Goal: Contribute content

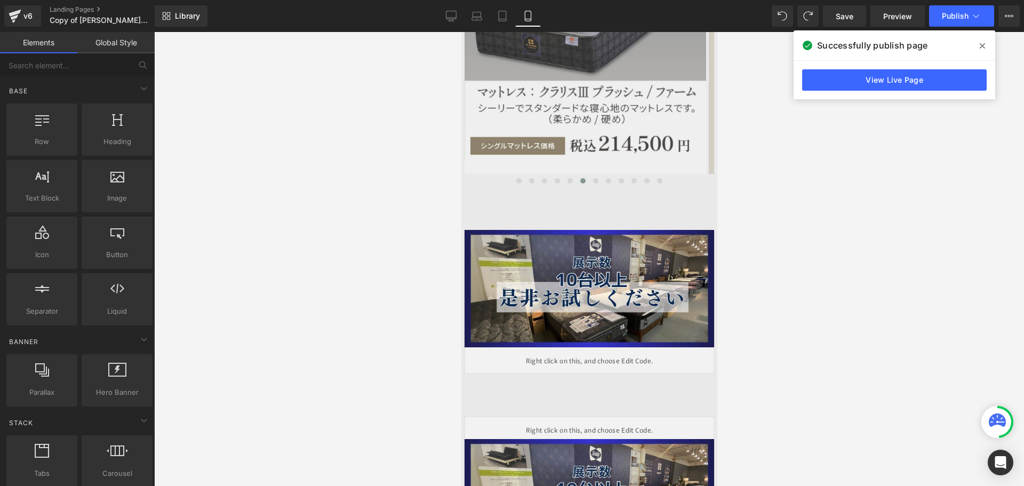
click at [754, 289] on div at bounding box center [589, 259] width 870 height 454
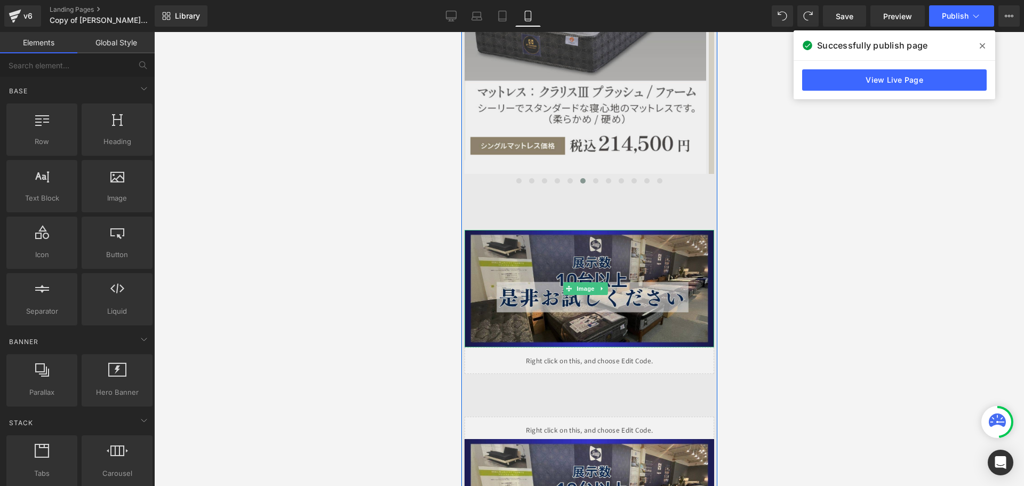
click at [546, 246] on img at bounding box center [589, 289] width 250 height 118
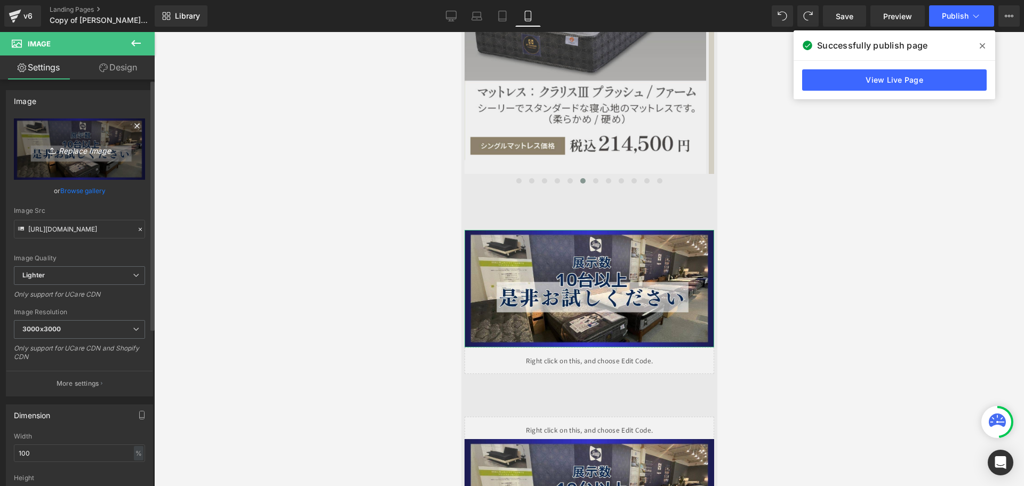
click at [70, 154] on icon "Replace Image" at bounding box center [79, 148] width 85 height 13
type input "C:\fakepath\tennji.jpg"
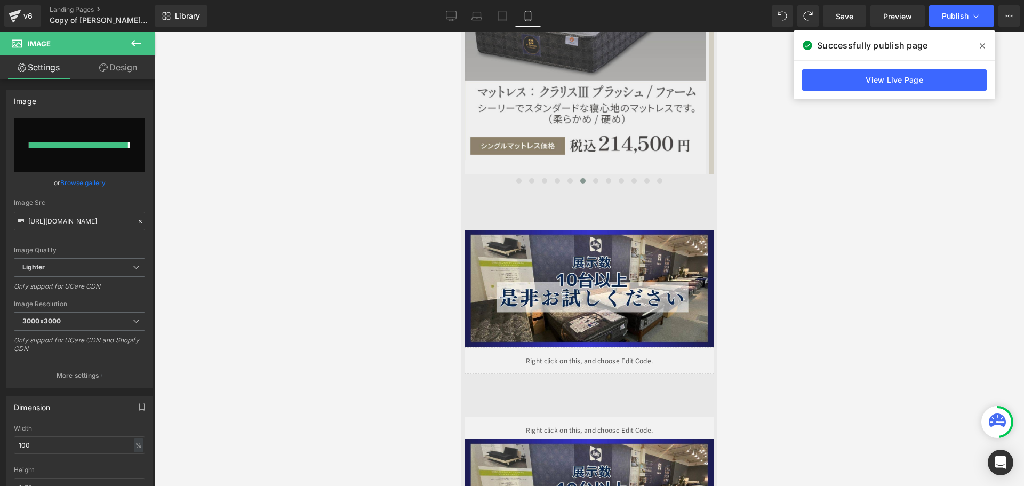
type input "[URL][DOMAIN_NAME]"
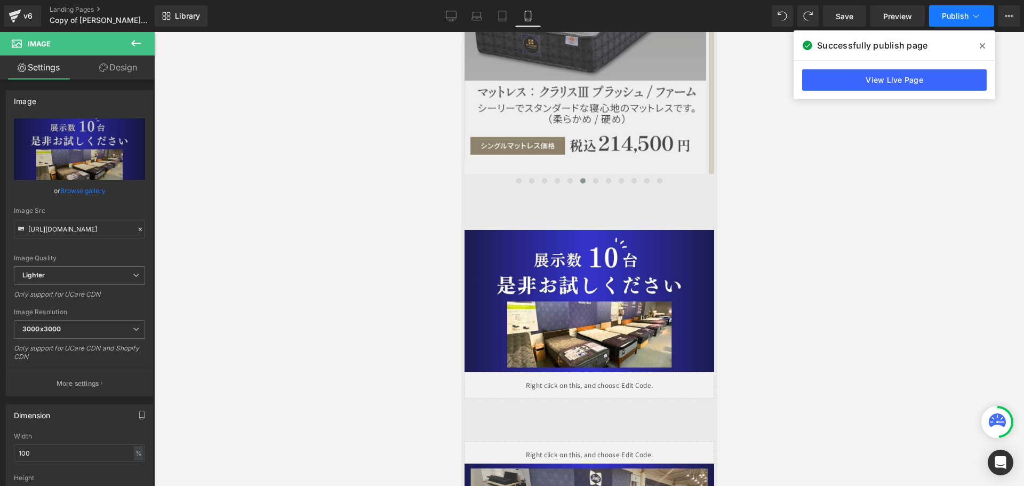
click at [948, 18] on span "Publish" at bounding box center [955, 16] width 27 height 9
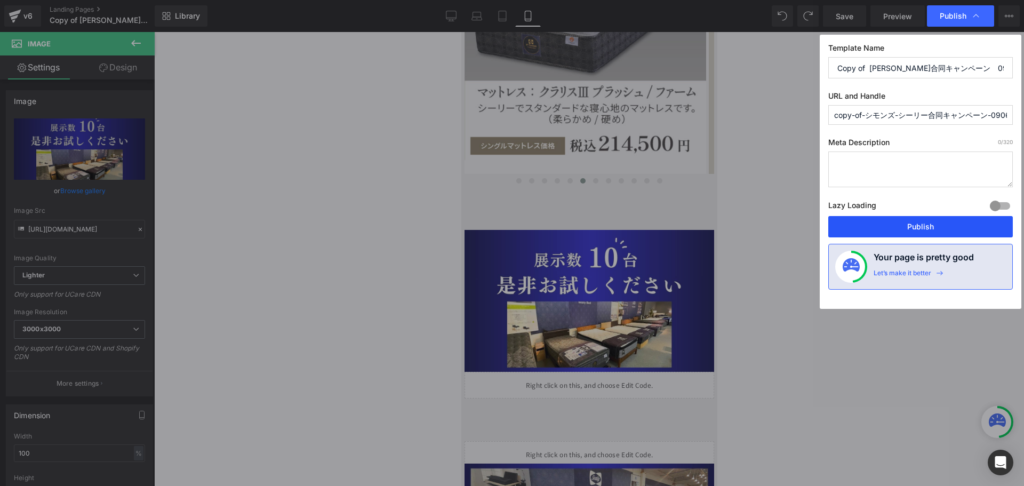
click at [933, 226] on button "Publish" at bounding box center [921, 226] width 185 height 21
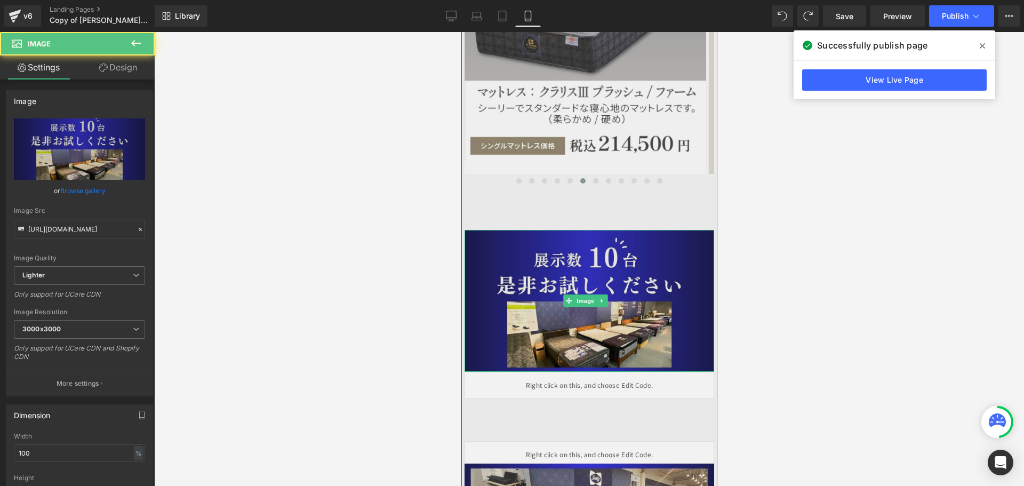
click at [516, 240] on img at bounding box center [589, 301] width 250 height 142
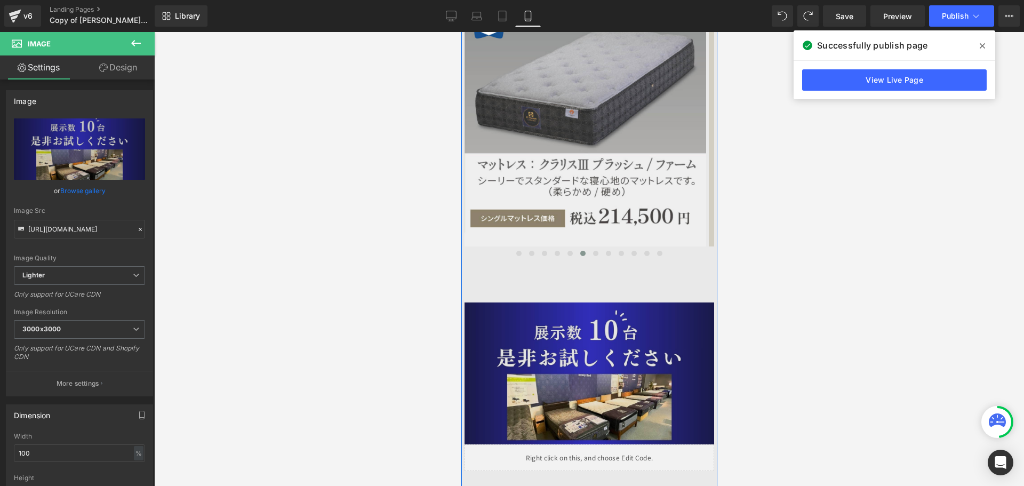
scroll to position [2125, 0]
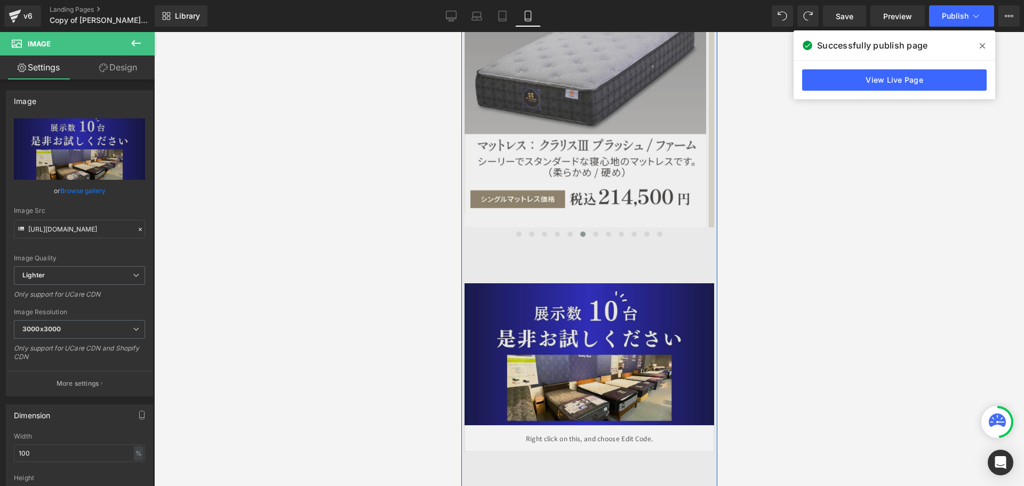
click at [584, 302] on img at bounding box center [589, 354] width 250 height 142
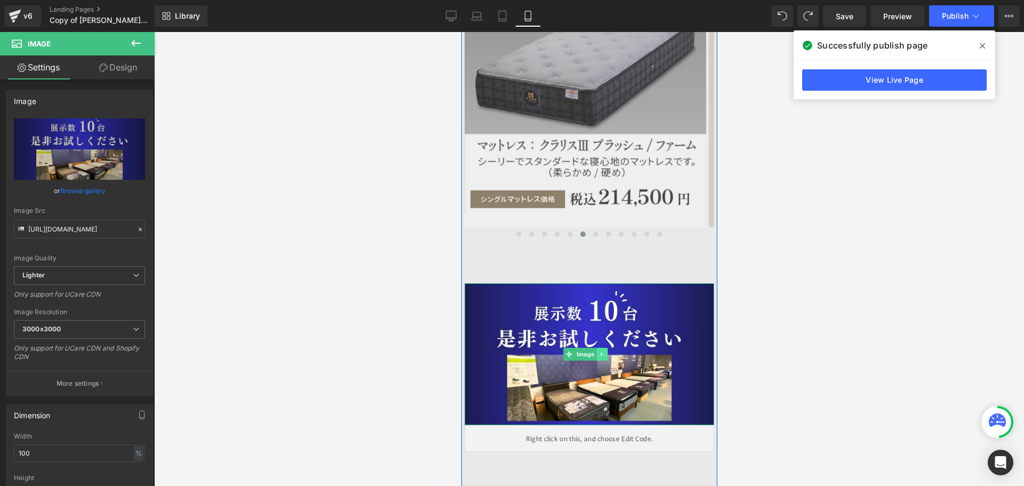
click at [605, 351] on icon at bounding box center [602, 354] width 6 height 6
click at [593, 348] on link at bounding box center [596, 354] width 11 height 13
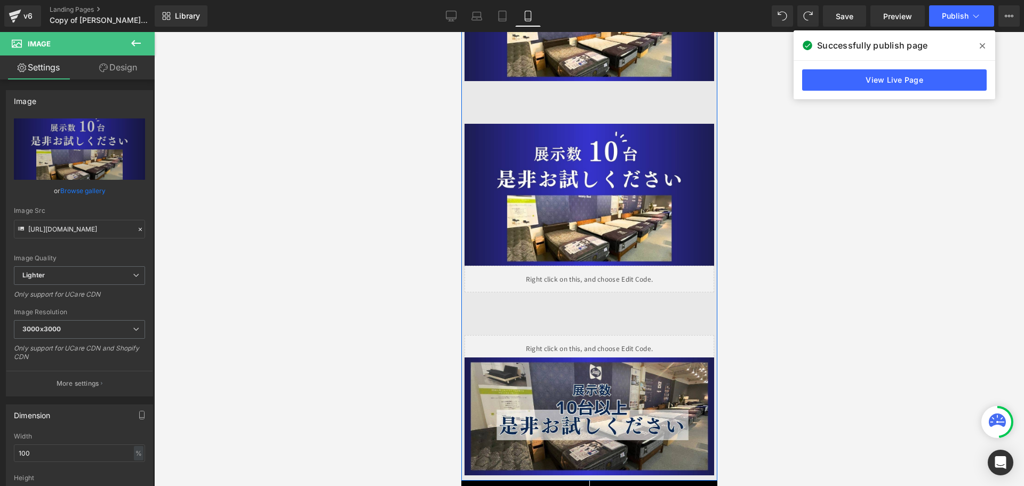
scroll to position [2471, 0]
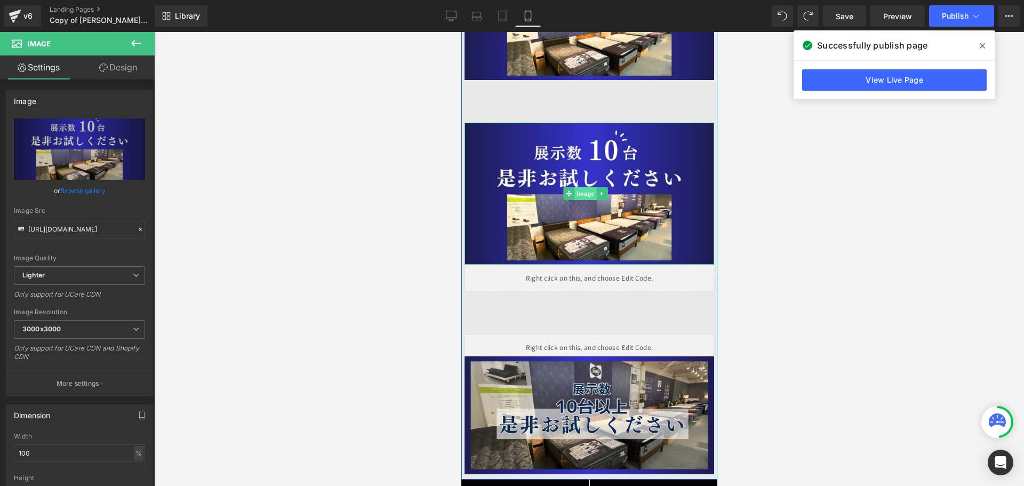
click at [585, 187] on span "Image" at bounding box center [585, 193] width 22 height 13
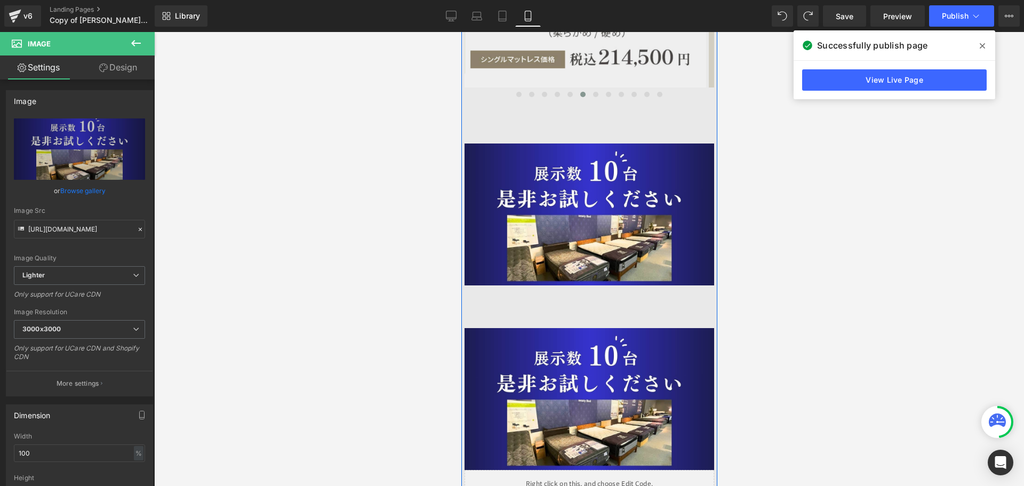
scroll to position [2257, 0]
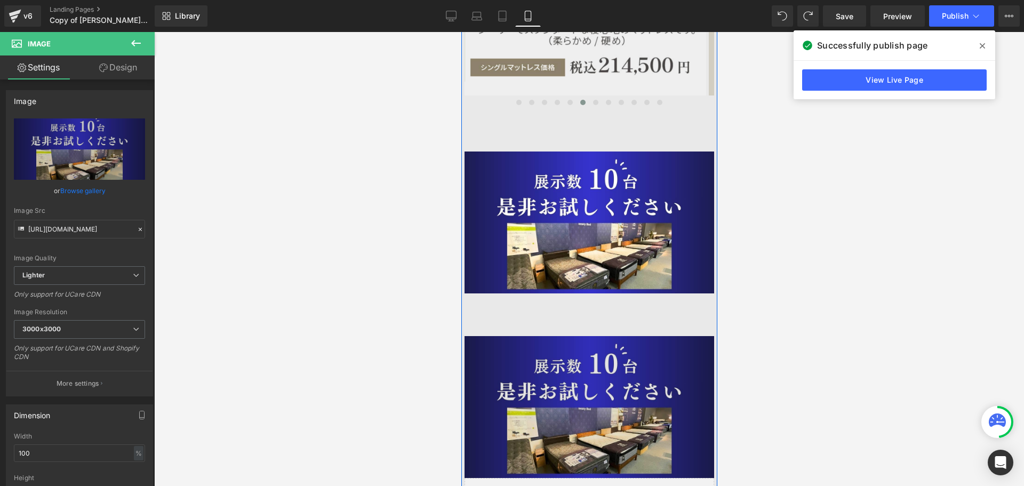
click at [594, 338] on img at bounding box center [589, 407] width 250 height 142
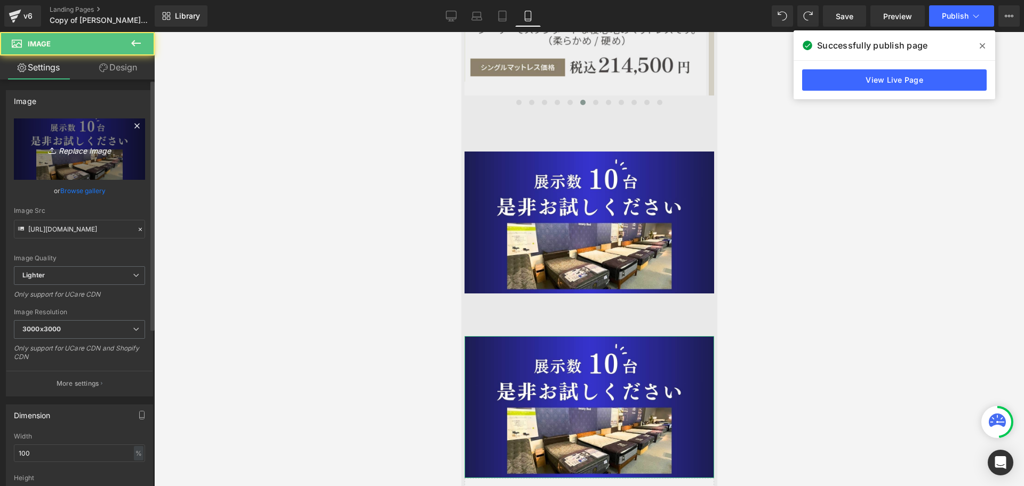
click at [64, 154] on icon "Replace Image" at bounding box center [79, 148] width 85 height 13
type input "C:\fakepath\展示中.jpg"
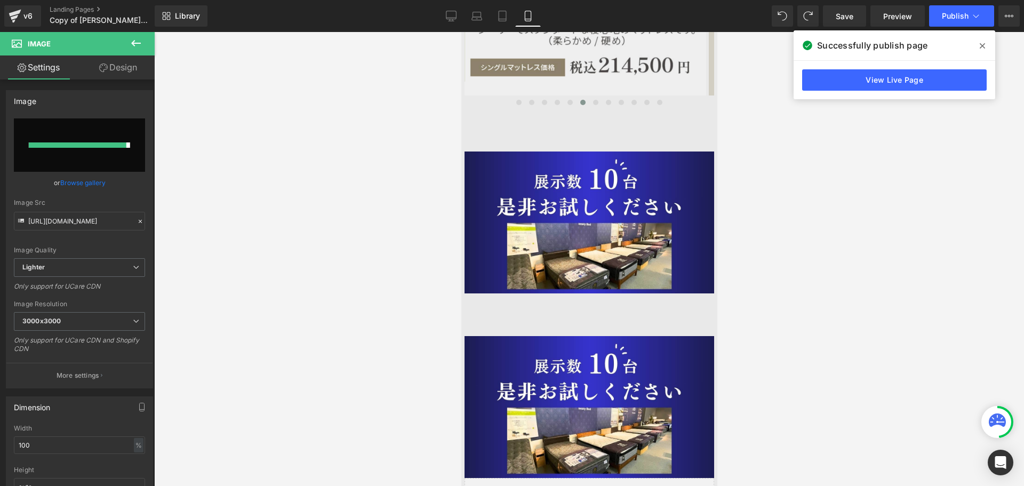
type input "[URL][DOMAIN_NAME]"
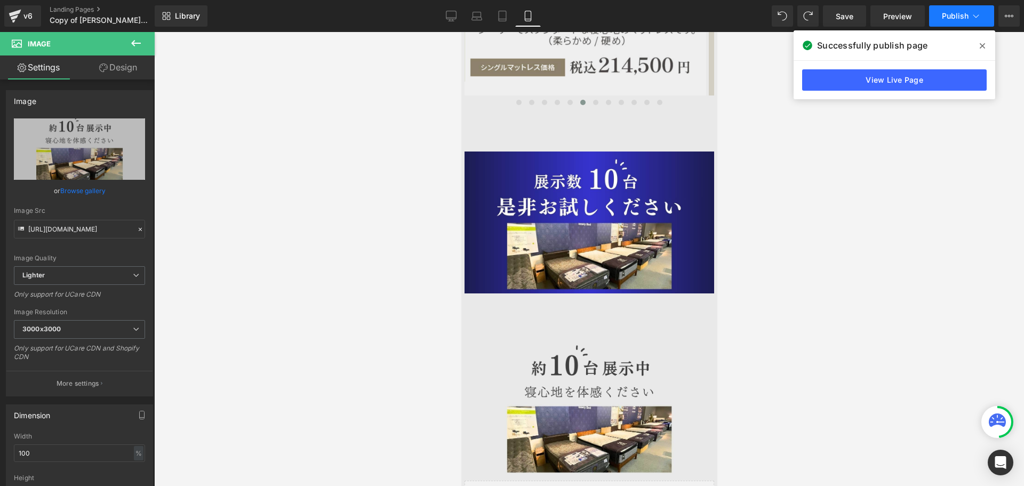
click at [963, 19] on span "Publish" at bounding box center [955, 16] width 27 height 9
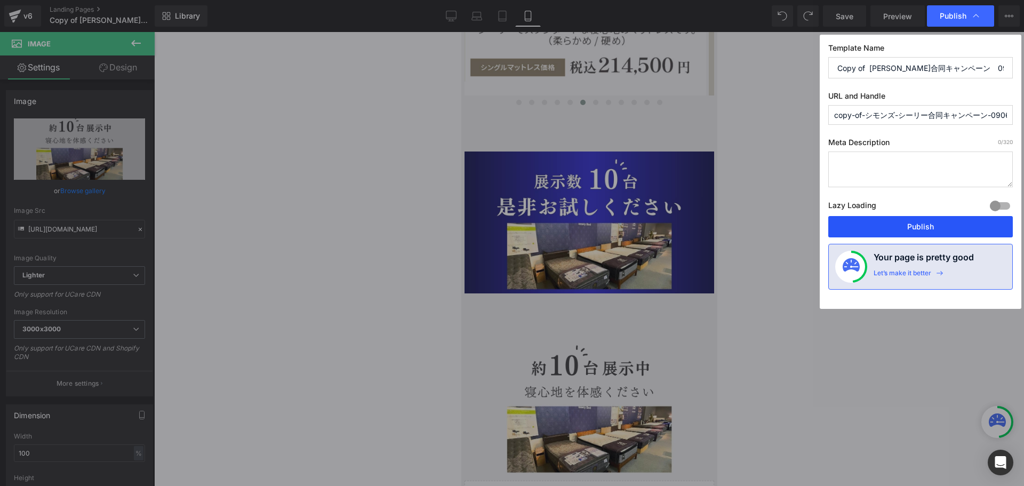
click at [902, 221] on button "Publish" at bounding box center [921, 226] width 185 height 21
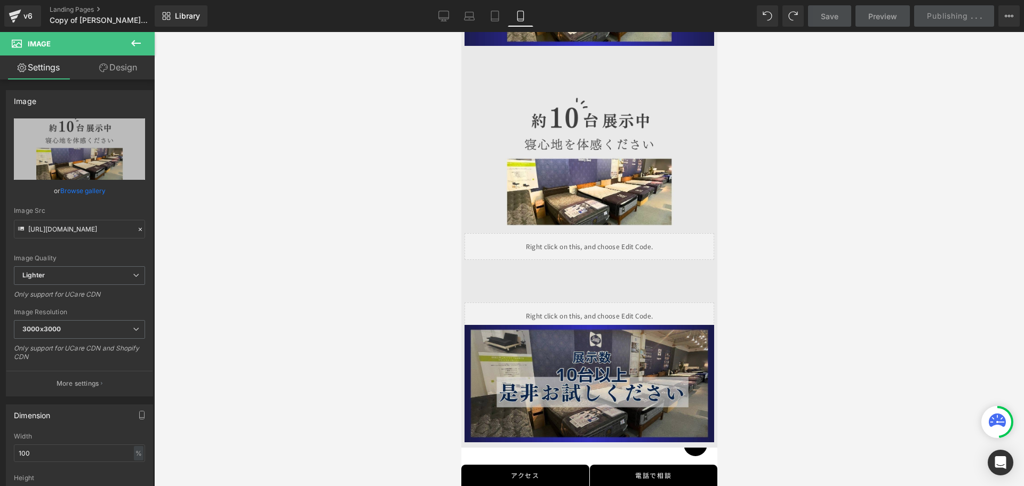
scroll to position [2524, 0]
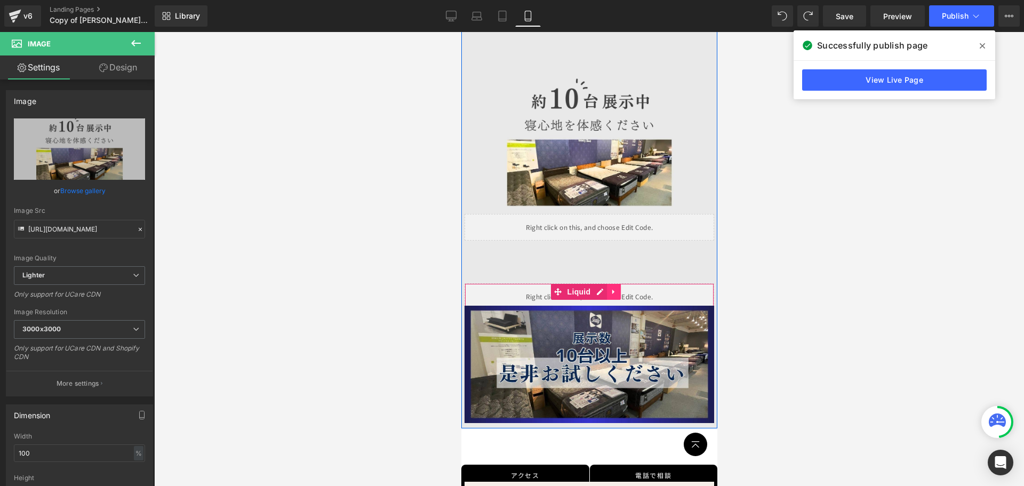
click at [617, 288] on icon at bounding box center [613, 292] width 7 height 8
click at [608, 288] on icon at bounding box center [606, 291] width 7 height 7
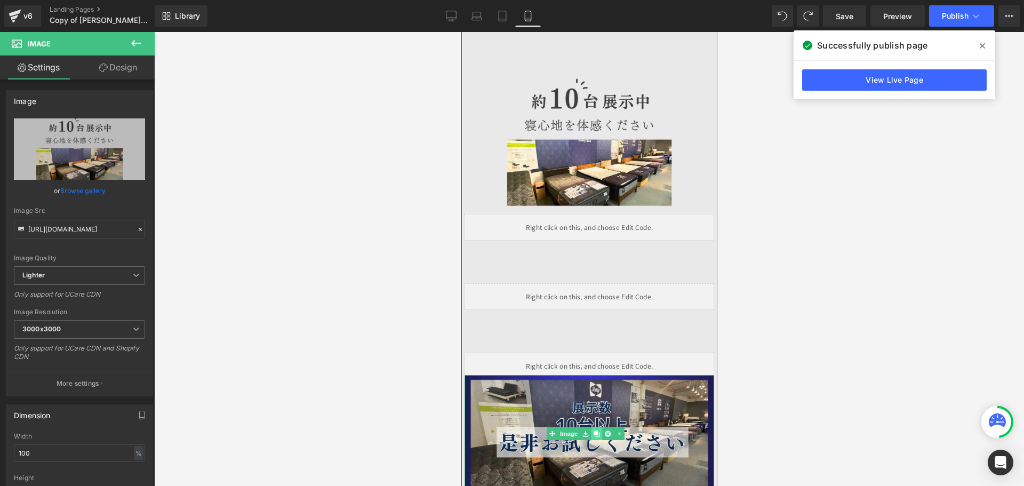
click at [595, 431] on icon at bounding box center [596, 434] width 6 height 6
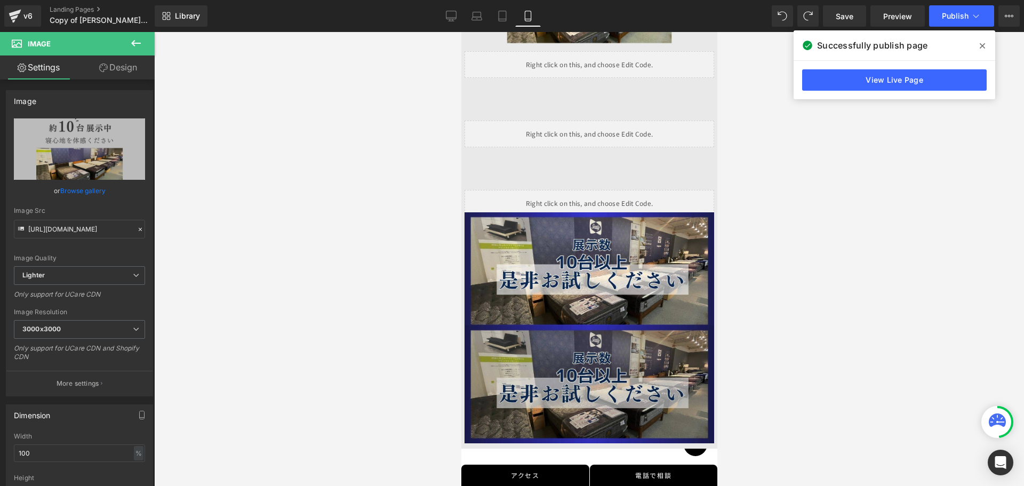
scroll to position [2615, 0]
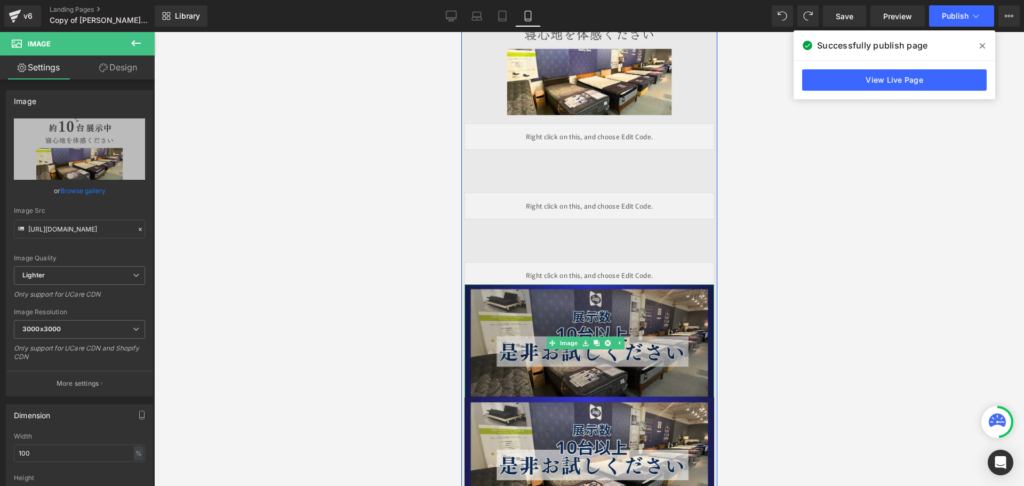
click at [609, 301] on img at bounding box center [589, 343] width 250 height 118
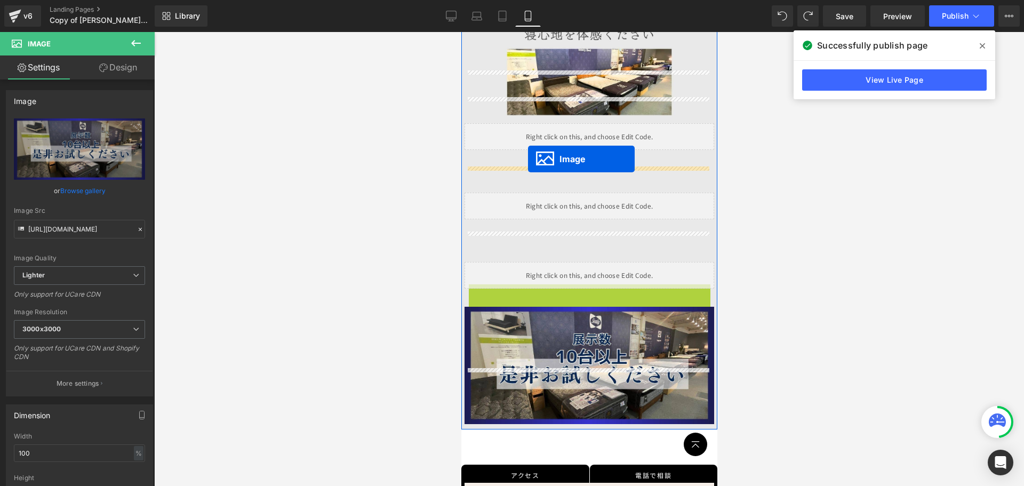
drag, startPoint x: 548, startPoint y: 289, endPoint x: 528, endPoint y: 159, distance: 131.2
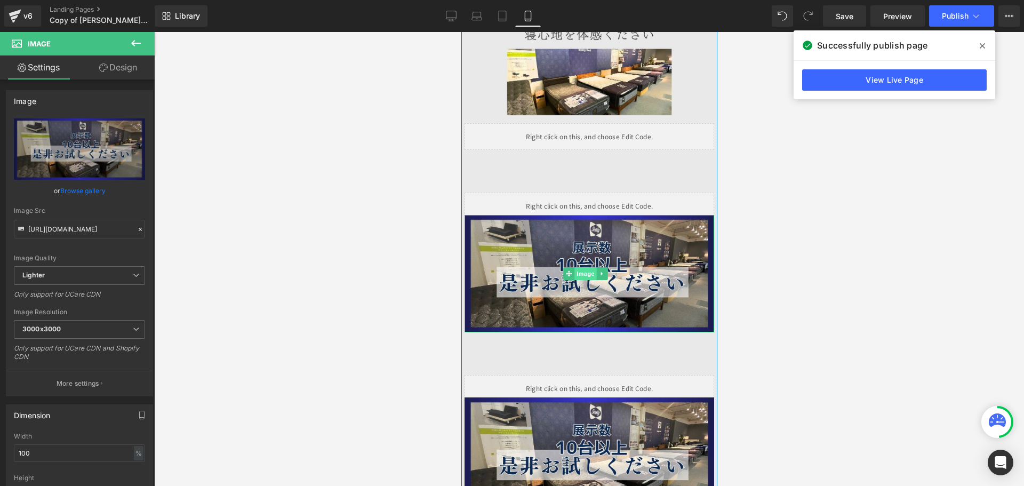
click at [585, 267] on span "Image" at bounding box center [585, 273] width 22 height 13
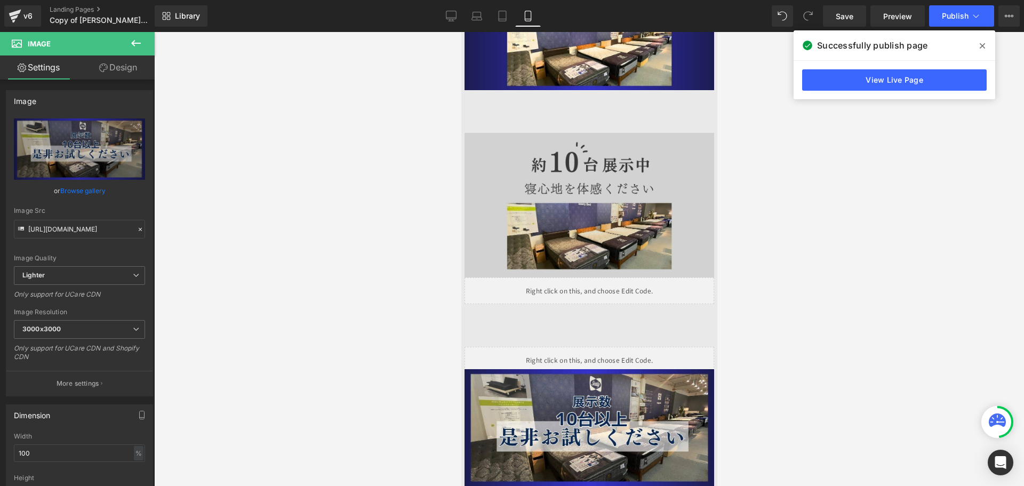
scroll to position [2455, 0]
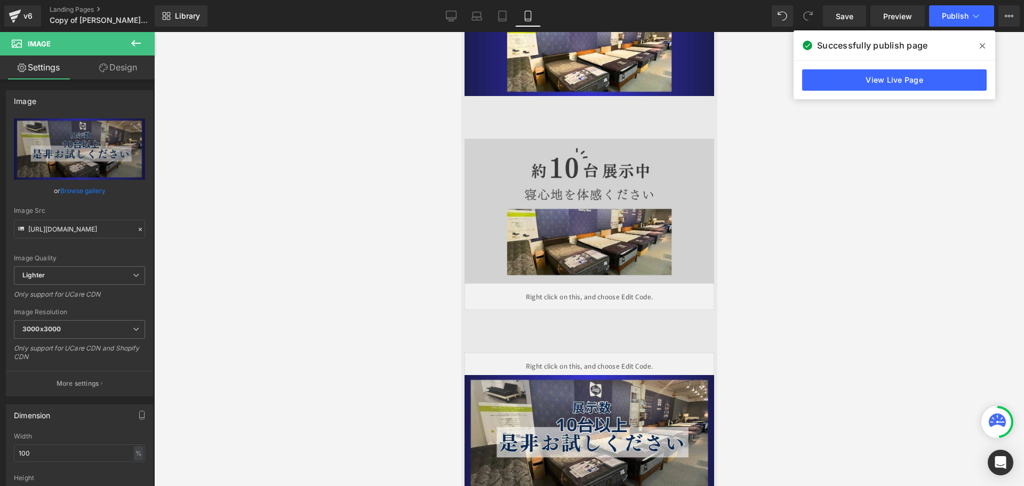
click at [587, 166] on div "Image" at bounding box center [589, 211] width 250 height 145
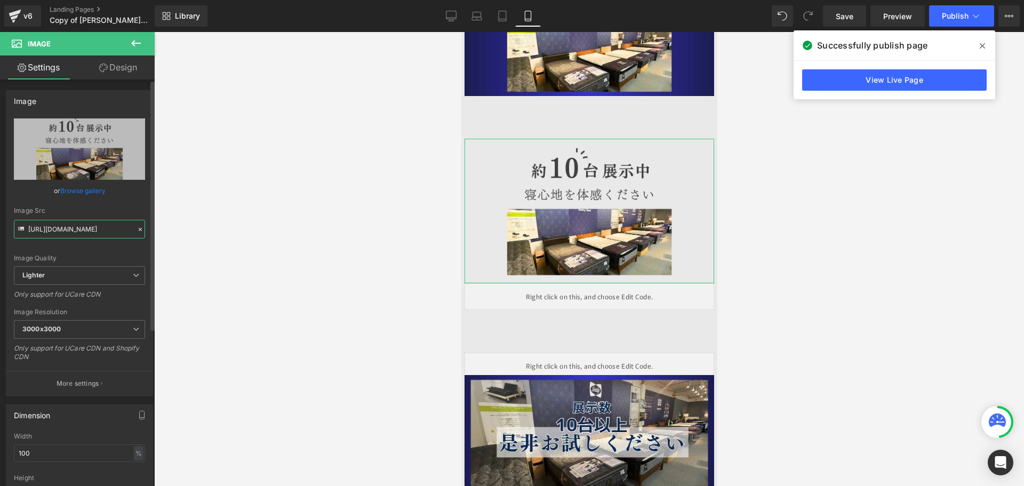
click at [104, 228] on input "[URL][DOMAIN_NAME]" at bounding box center [79, 229] width 131 height 19
click at [588, 428] on span "Image" at bounding box center [585, 434] width 22 height 13
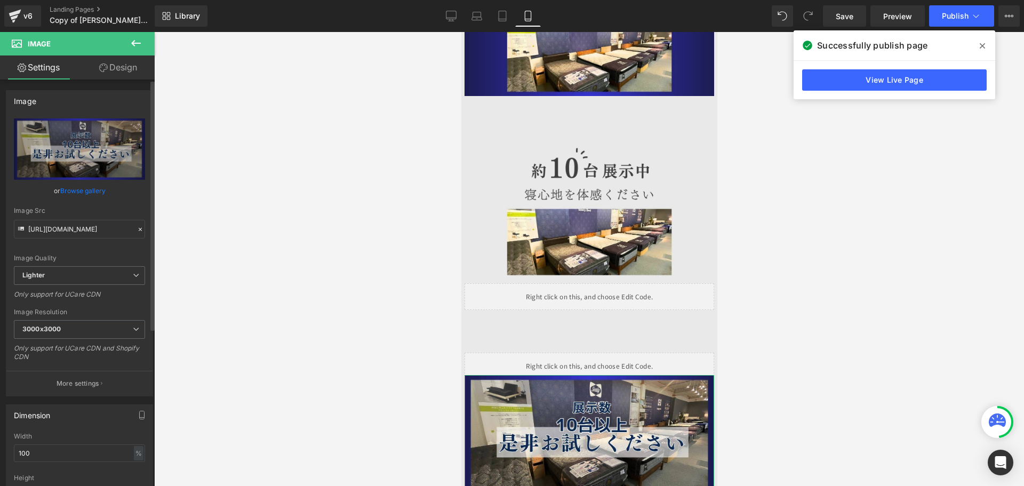
click at [139, 230] on icon at bounding box center [140, 229] width 3 height 3
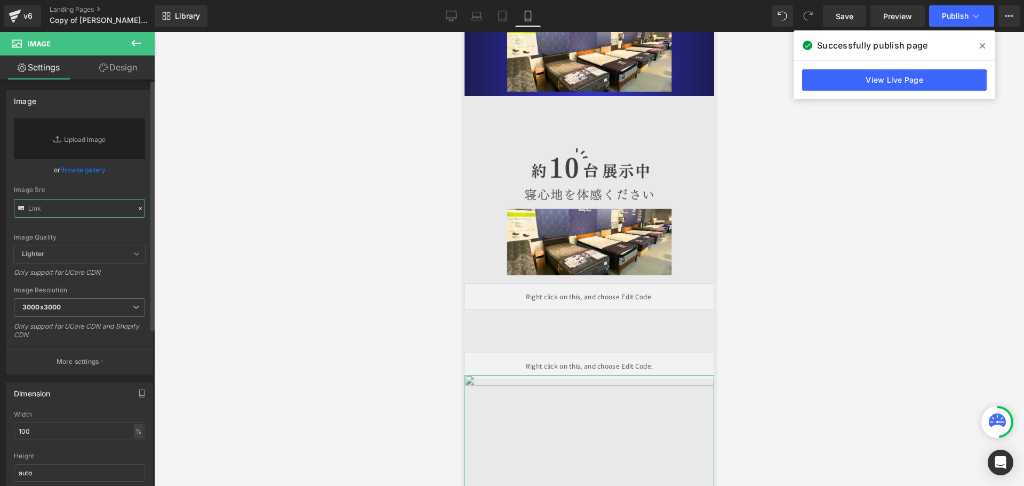
click at [96, 211] on input "text" at bounding box center [79, 208] width 131 height 19
paste input "[URL][DOMAIN_NAME]"
type input "[URL][DOMAIN_NAME]"
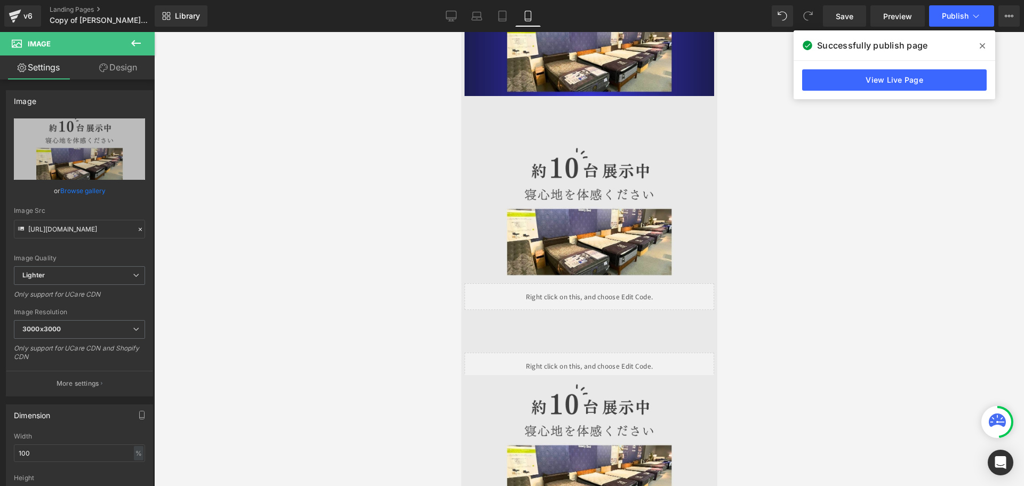
drag, startPoint x: 845, startPoint y: 257, endPoint x: 828, endPoint y: 228, distance: 33.0
click at [845, 257] on div at bounding box center [589, 259] width 870 height 454
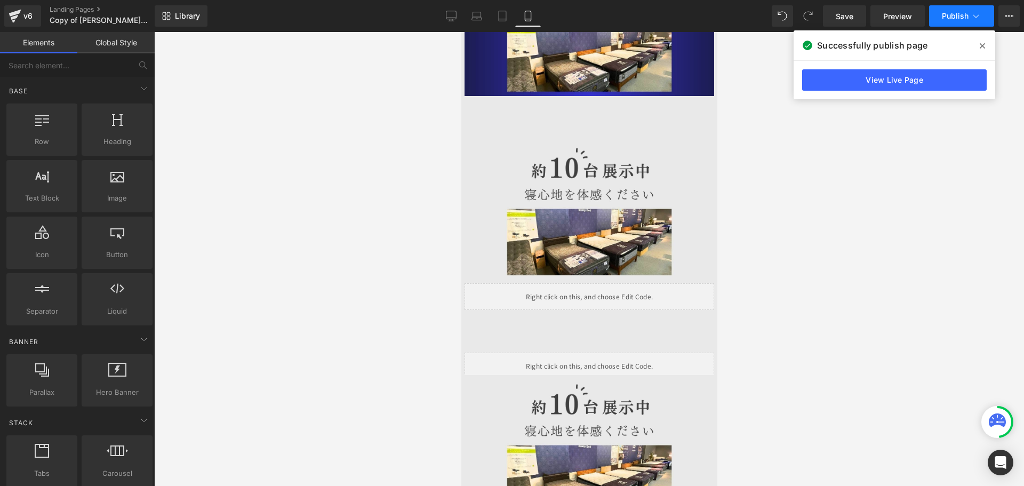
click at [965, 18] on span "Publish" at bounding box center [955, 16] width 27 height 9
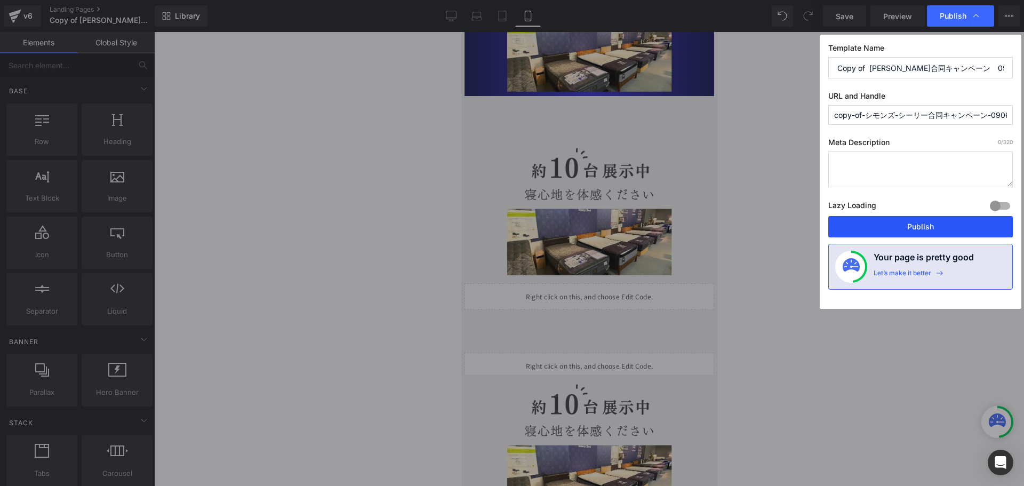
click at [923, 229] on button "Publish" at bounding box center [921, 226] width 185 height 21
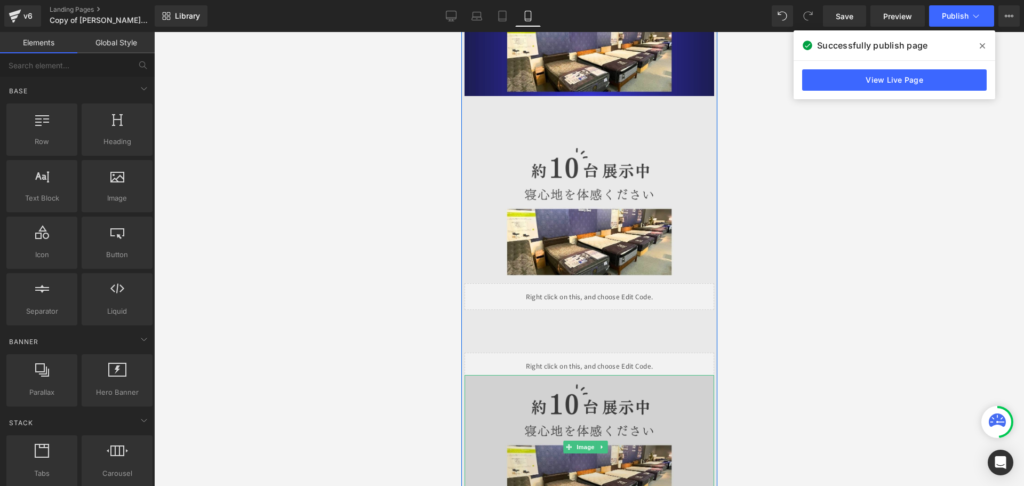
click at [617, 421] on img at bounding box center [589, 447] width 250 height 145
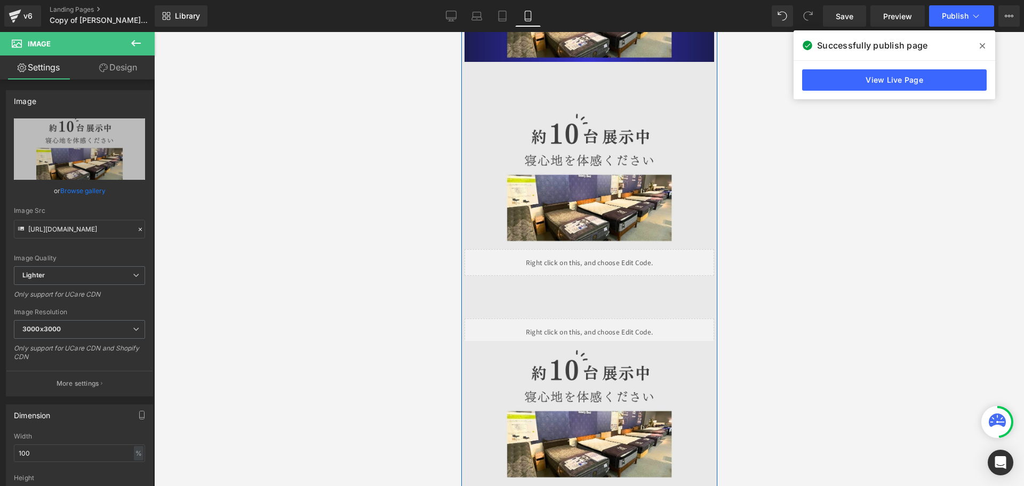
scroll to position [2508, 0]
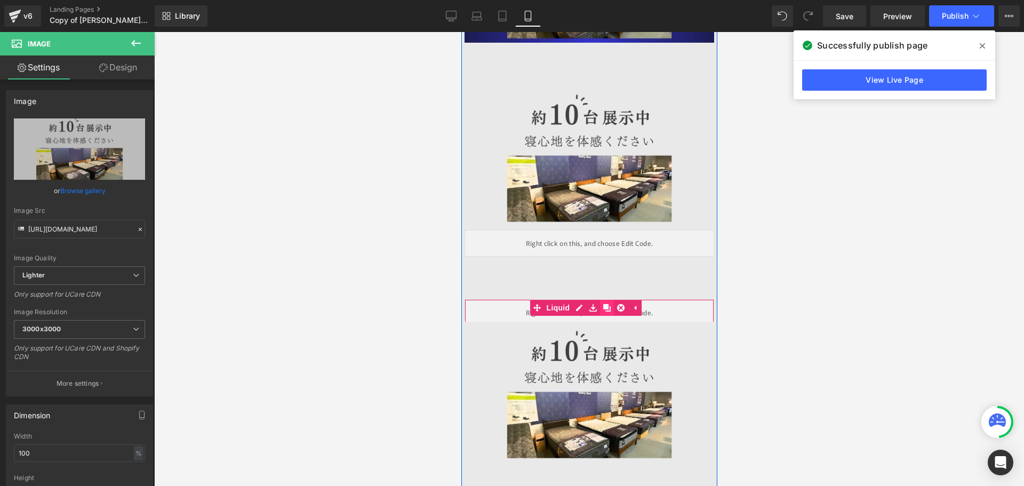
click at [608, 304] on icon at bounding box center [606, 307] width 7 height 7
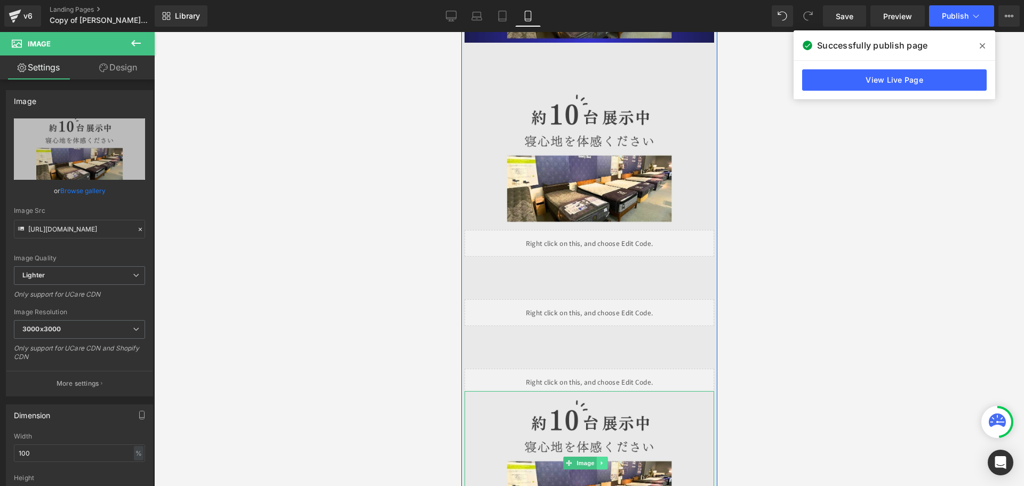
click at [603, 460] on icon at bounding box center [602, 463] width 6 height 6
click at [597, 460] on icon at bounding box center [596, 463] width 6 height 6
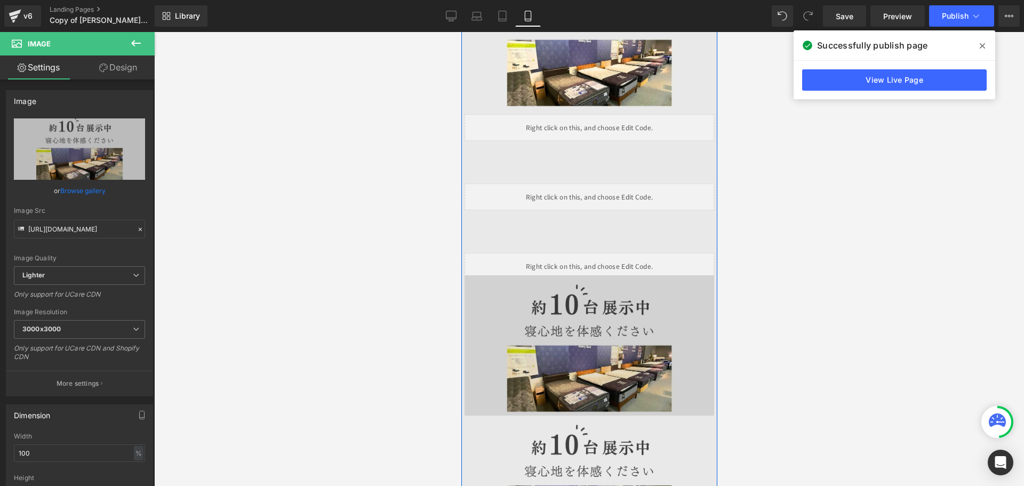
scroll to position [2587, 0]
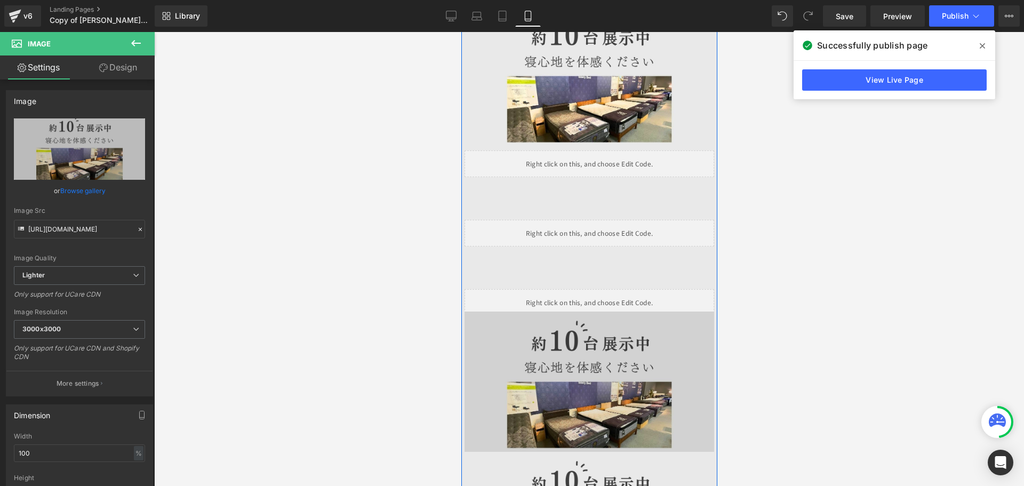
click at [562, 313] on img at bounding box center [589, 384] width 250 height 145
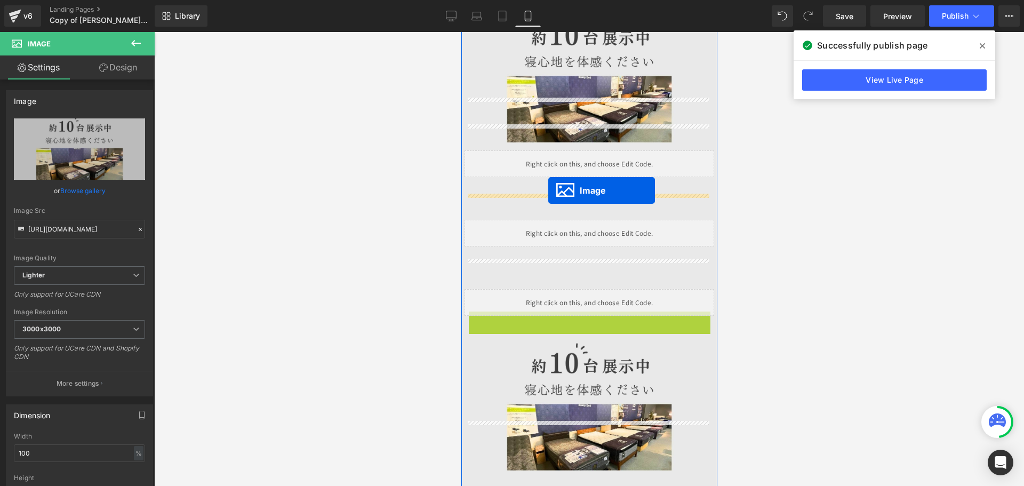
drag, startPoint x: 549, startPoint y: 331, endPoint x: 548, endPoint y: 190, distance: 140.9
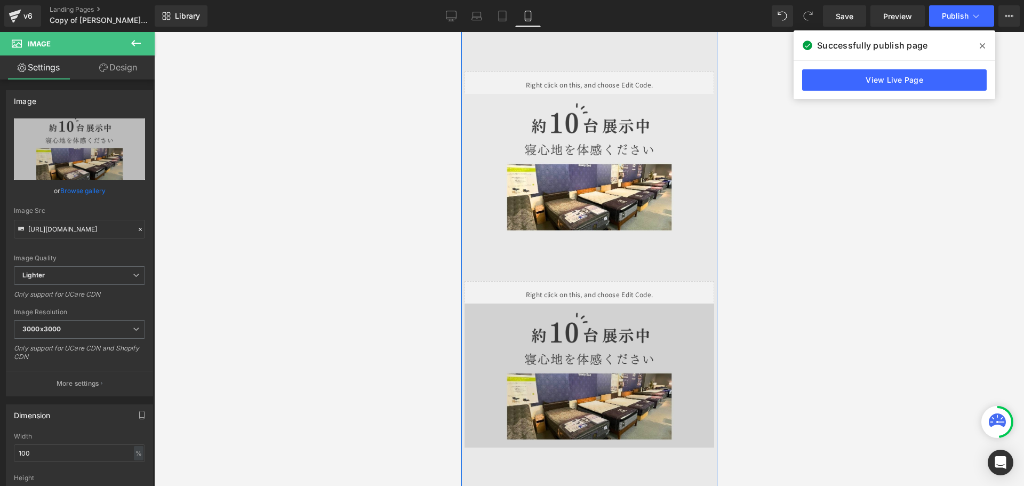
scroll to position [2747, 0]
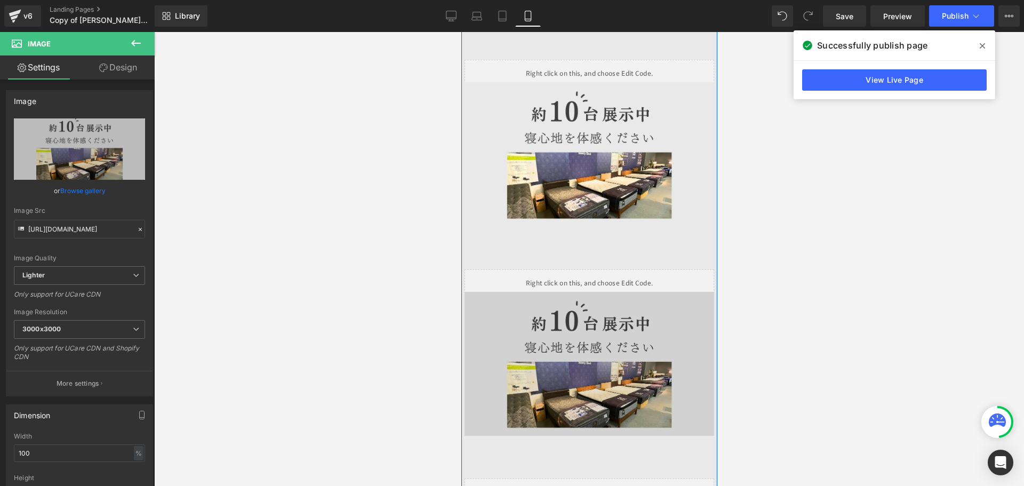
click at [589, 317] on img at bounding box center [589, 364] width 250 height 145
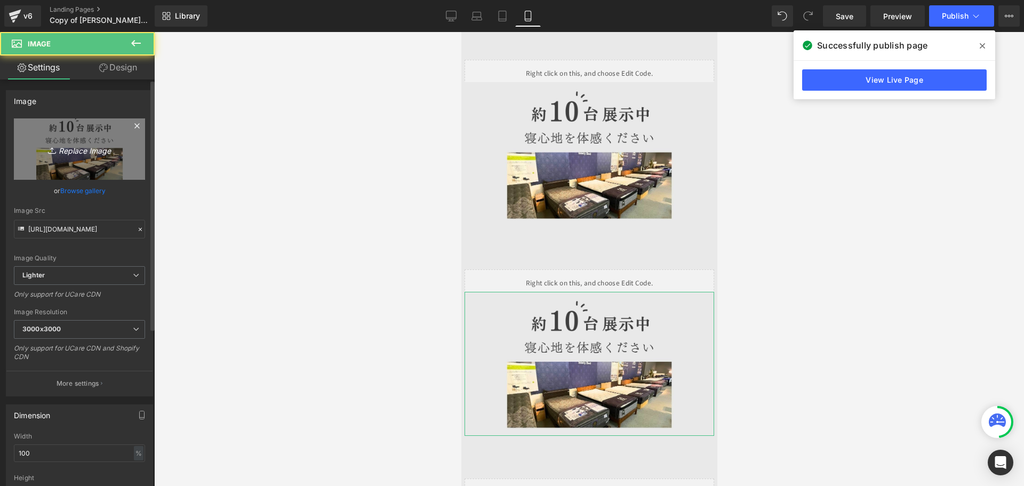
click at [110, 166] on link "Replace Image" at bounding box center [79, 148] width 131 height 61
type input "C:\fakepath\展示中2.jpg"
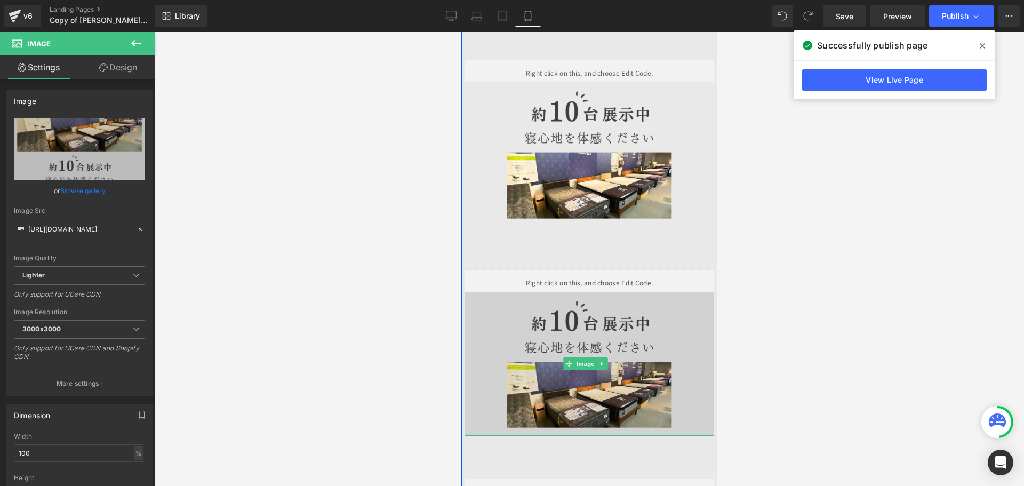
type input "[URL][DOMAIN_NAME]"
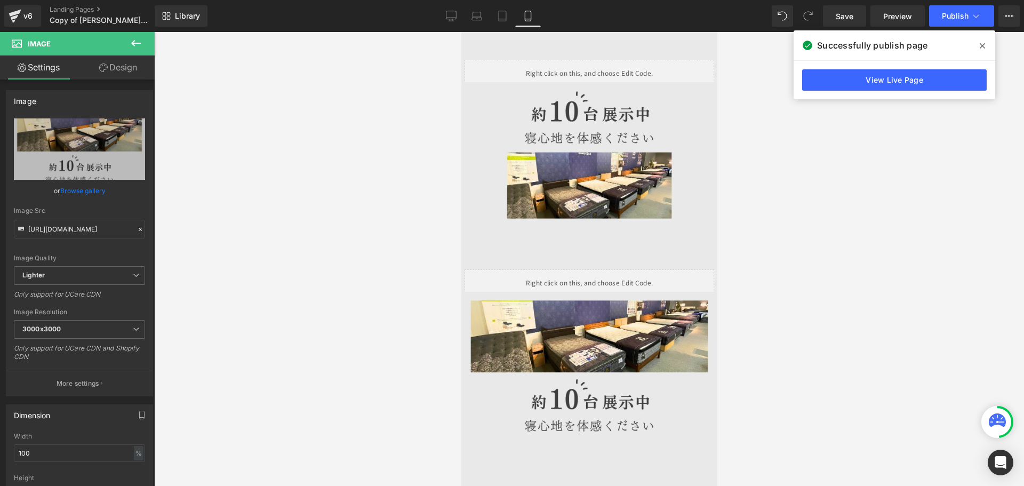
click at [791, 322] on div at bounding box center [589, 259] width 870 height 454
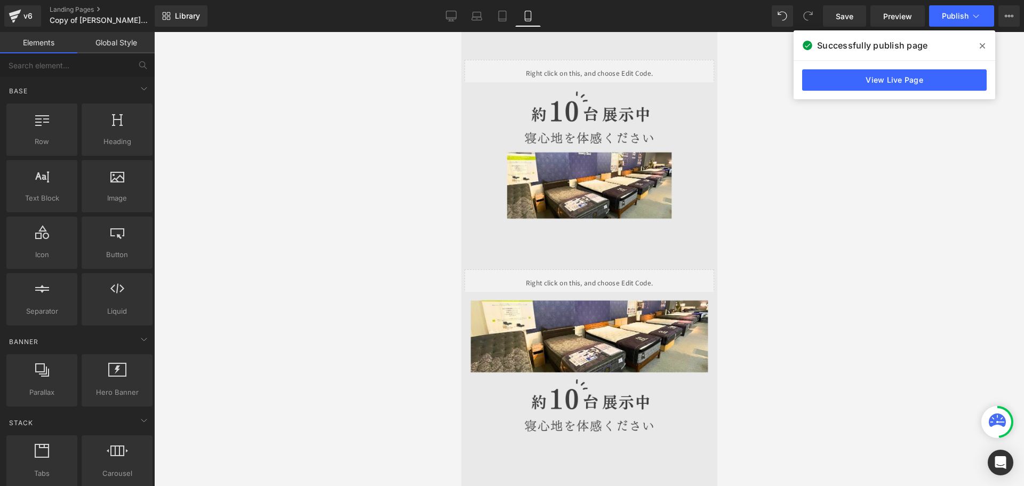
click at [745, 303] on div at bounding box center [589, 259] width 870 height 454
click at [958, 17] on span "Publish" at bounding box center [955, 16] width 27 height 9
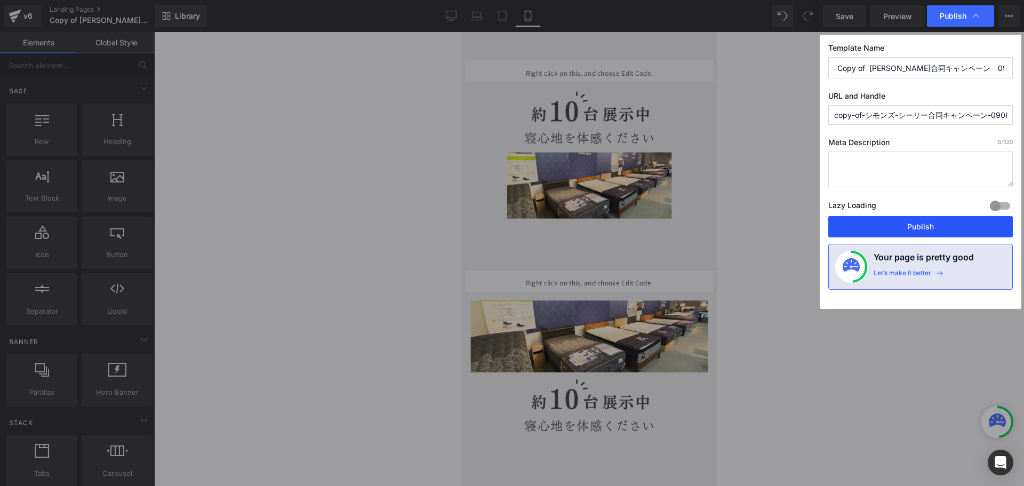
click at [900, 224] on button "Publish" at bounding box center [921, 226] width 185 height 21
